Goal: Transaction & Acquisition: Purchase product/service

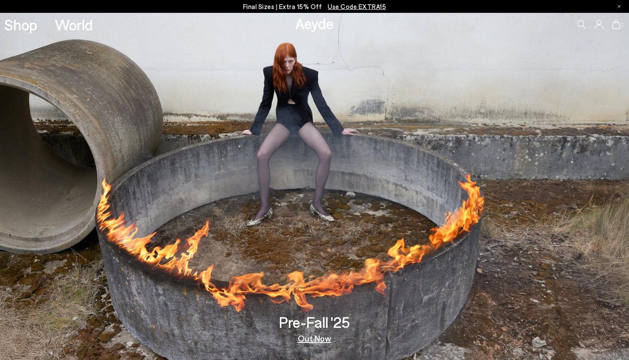
click at [349, 5] on span "Use Code EXTRA15" at bounding box center [357, 7] width 58 height 8
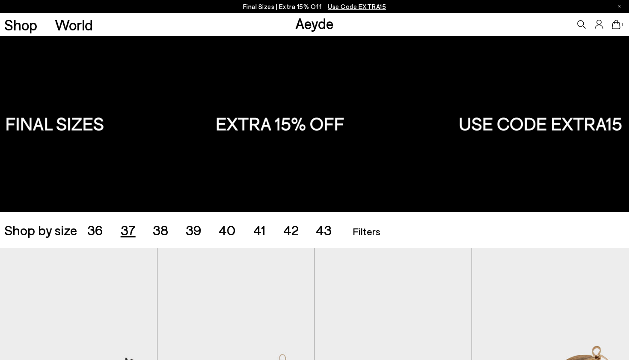
click at [131, 226] on span "37" at bounding box center [128, 229] width 15 height 16
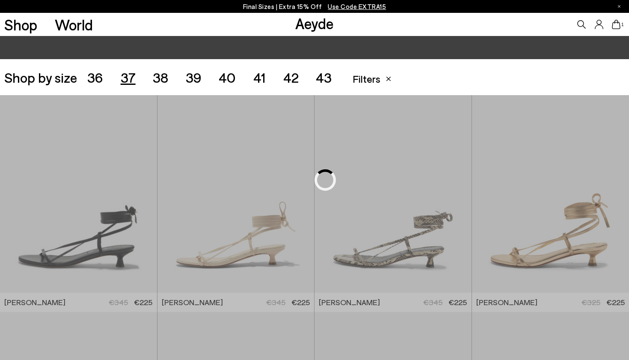
scroll to position [175, 0]
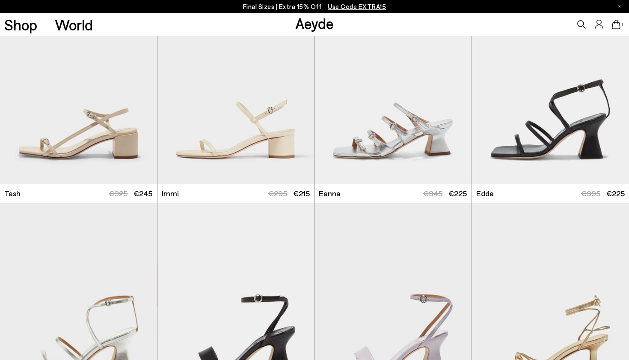
scroll to position [1126, 0]
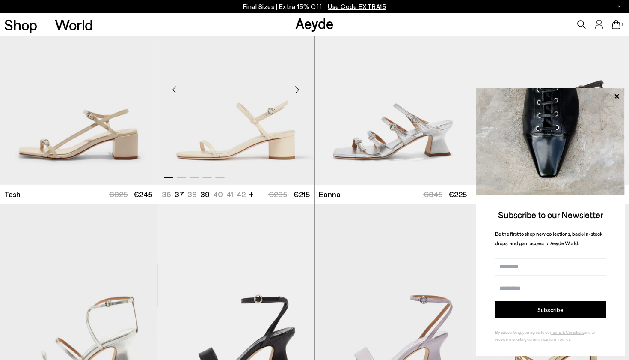
click at [296, 92] on div "Next slide" at bounding box center [297, 90] width 26 height 26
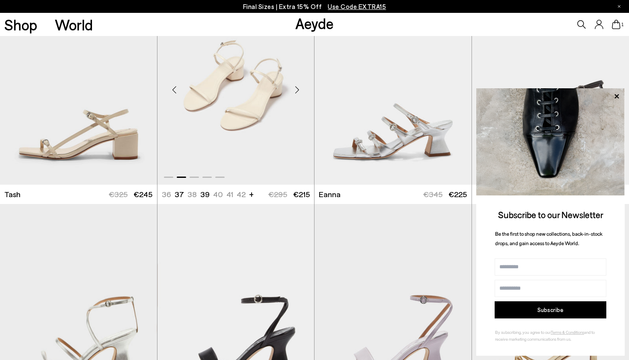
click at [296, 92] on div "Next slide" at bounding box center [297, 90] width 26 height 26
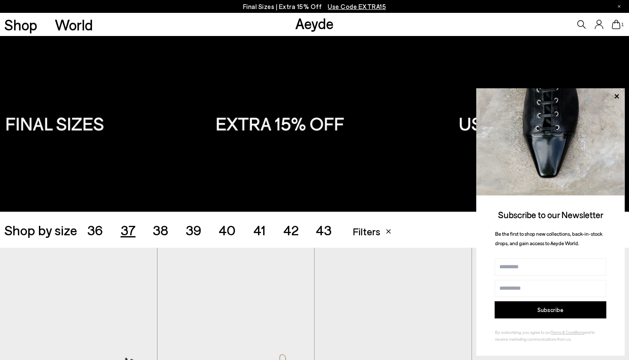
scroll to position [0, 0]
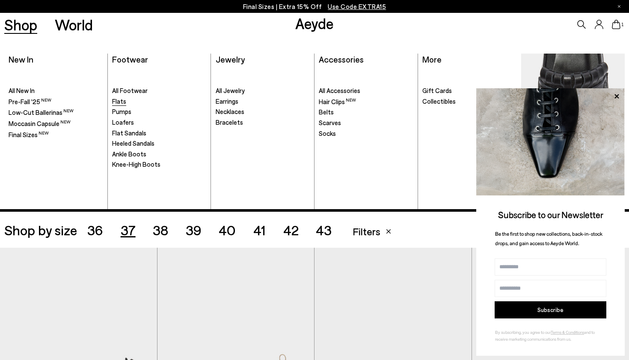
click at [121, 101] on span "Flats" at bounding box center [119, 101] width 14 height 8
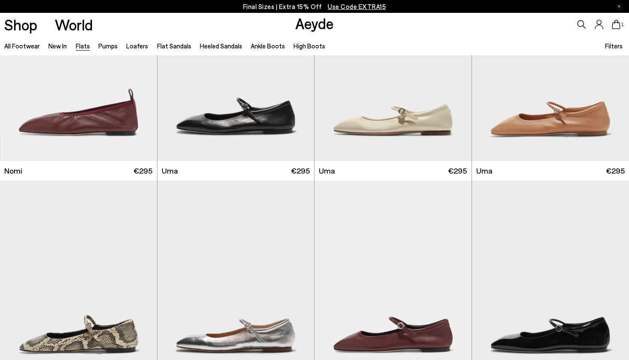
scroll to position [550, 0]
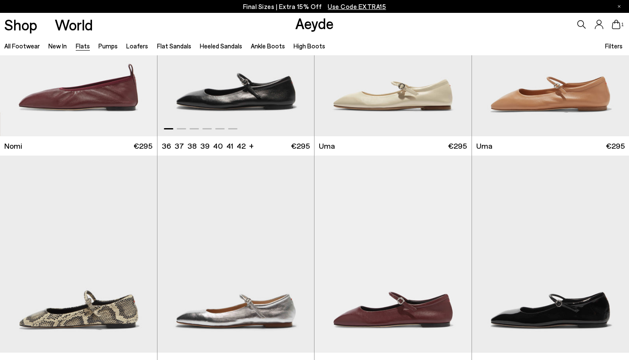
click at [232, 102] on img "1 / 6" at bounding box center [236, 37] width 157 height 197
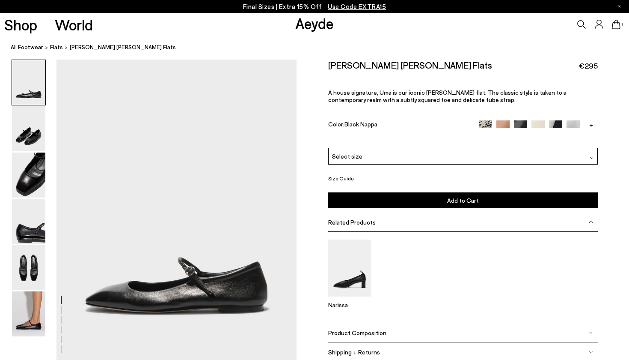
click at [465, 148] on div "Select size" at bounding box center [463, 156] width 270 height 17
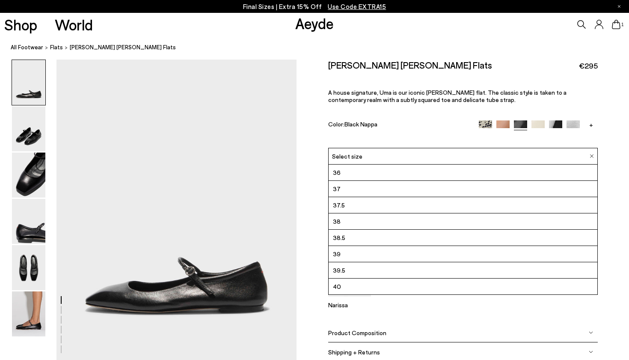
click at [437, 181] on li "37" at bounding box center [463, 189] width 269 height 16
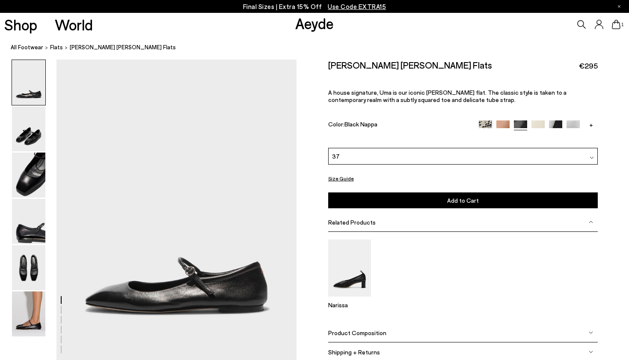
click at [438, 192] on button "Add to Cart Select a Size First" at bounding box center [463, 200] width 270 height 16
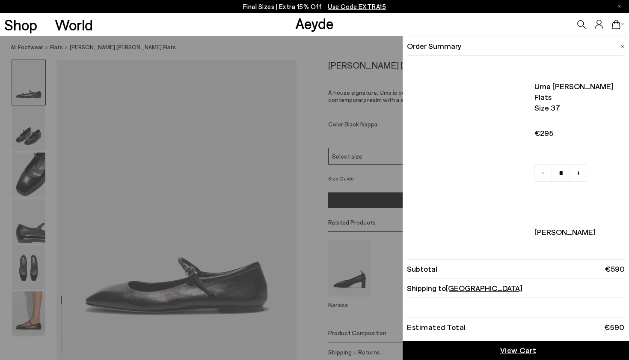
click at [615, 28] on icon at bounding box center [616, 24] width 9 height 9
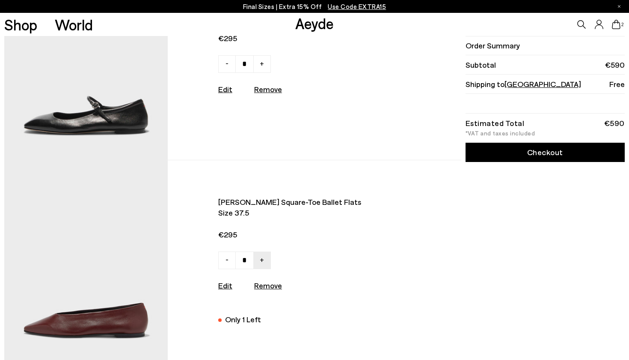
scroll to position [117, 0]
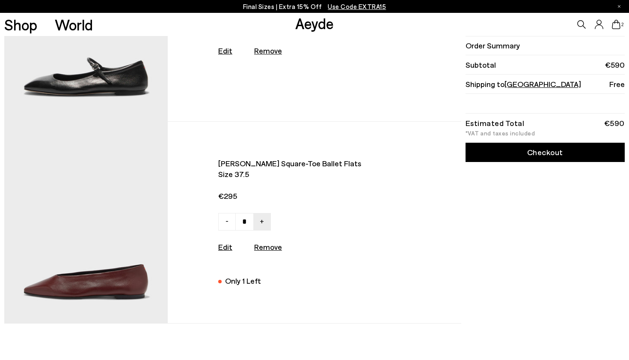
click at [257, 252] on div "Remove" at bounding box center [268, 246] width 28 height 11
click at [259, 249] on u "Remove" at bounding box center [268, 246] width 28 height 9
type input "*"
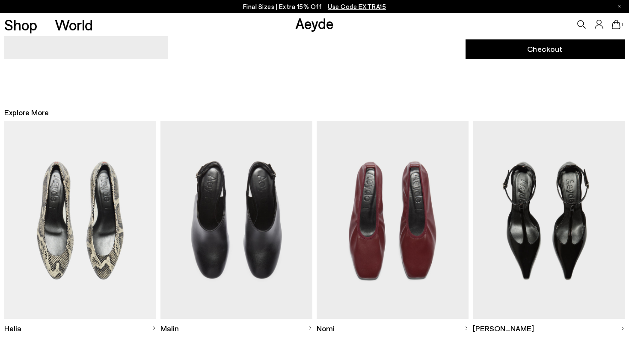
scroll to position [185, 0]
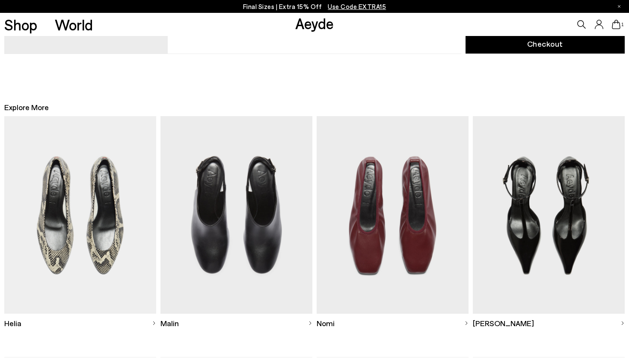
click at [399, 226] on img at bounding box center [393, 214] width 152 height 197
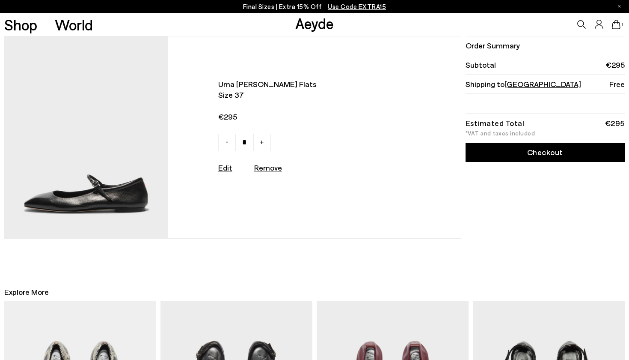
click at [492, 157] on link "Checkout" at bounding box center [545, 152] width 159 height 19
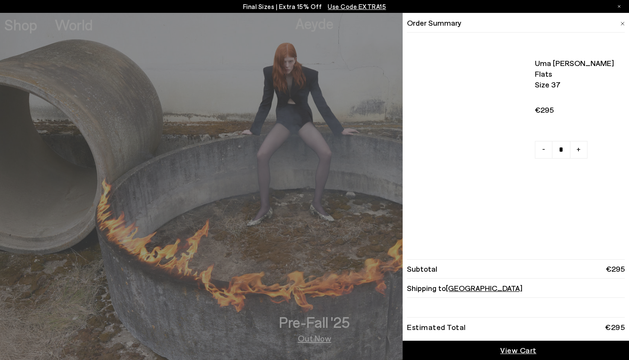
click at [613, 23] on icon at bounding box center [616, 24] width 9 height 9
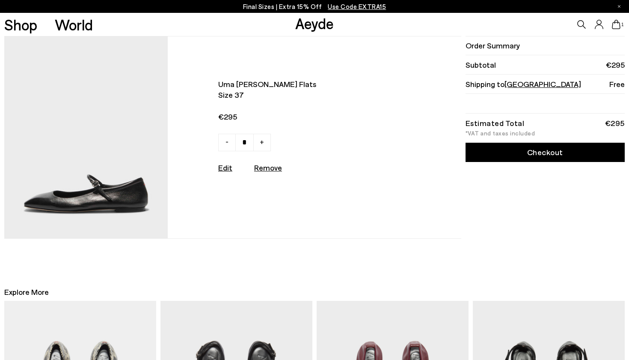
click at [528, 149] on link "Checkout" at bounding box center [545, 152] width 159 height 19
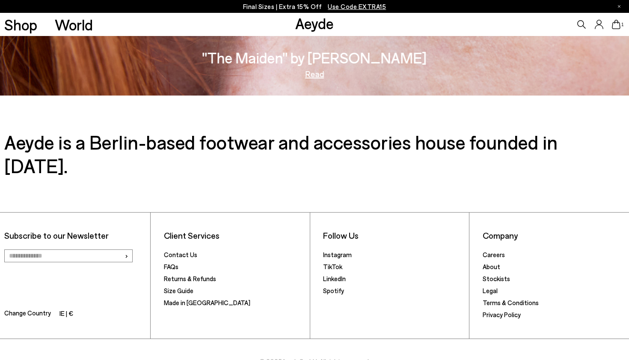
scroll to position [1509, 0]
click at [125, 250] on span "›" at bounding box center [127, 256] width 4 height 12
click at [102, 250] on input "email" at bounding box center [68, 256] width 128 height 13
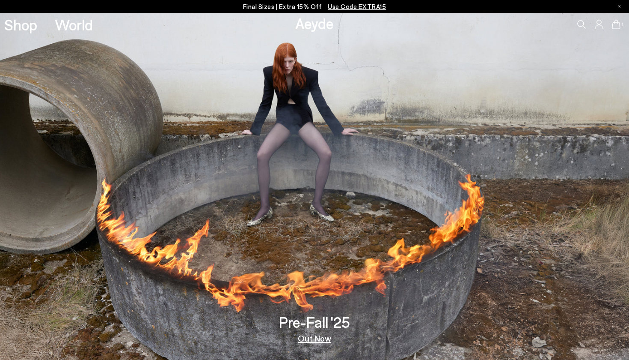
scroll to position [0, 0]
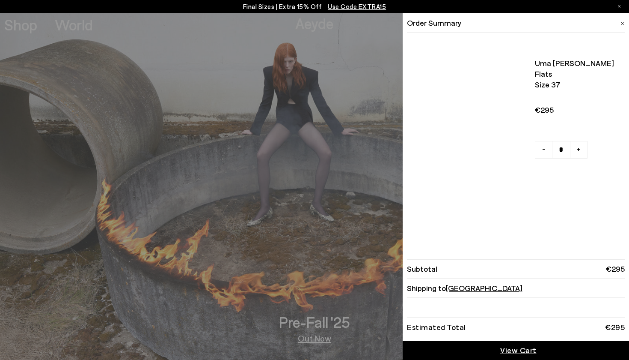
click at [617, 13] on div "Shop World Aeyde 1" at bounding box center [314, 13] width 629 height 0
click at [616, 24] on div "Quick Add Color Size View Details Order Summary Uma [PERSON_NAME] flats Size 37" at bounding box center [314, 186] width 629 height 347
